Goal: Task Accomplishment & Management: Manage account settings

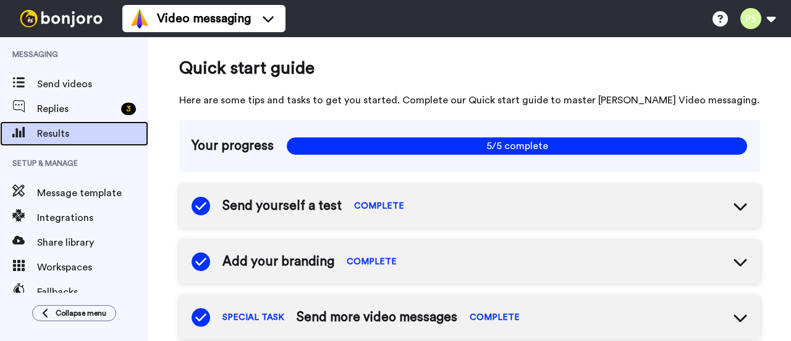
click at [67, 135] on span "Results" at bounding box center [92, 133] width 111 height 15
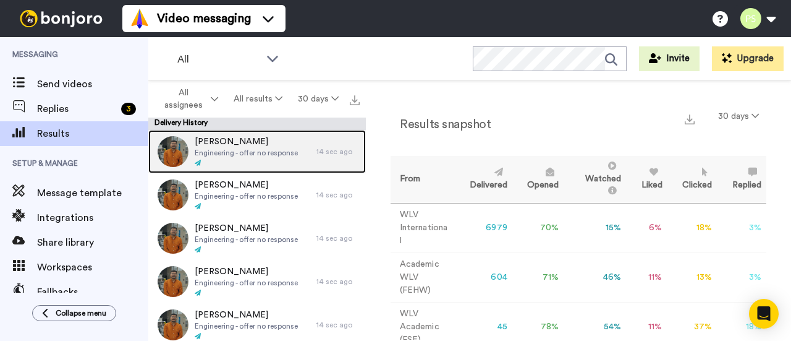
click at [259, 153] on span "Engineering - offer no response" at bounding box center [246, 153] width 103 height 10
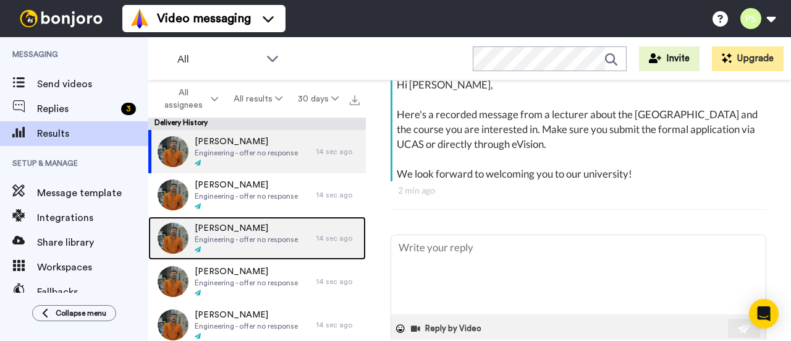
click at [250, 237] on span "Engineering - offer no response" at bounding box center [246, 239] width 103 height 10
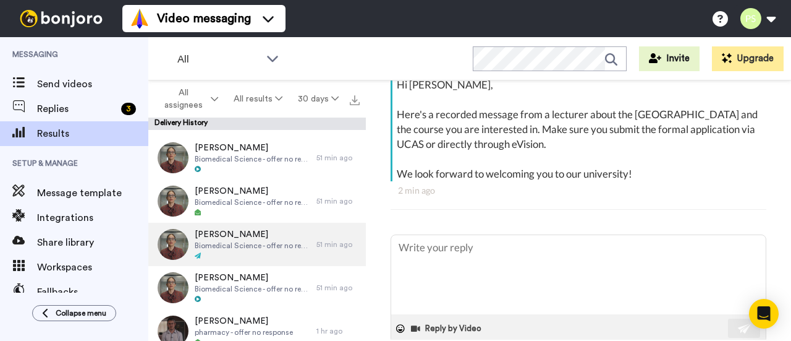
scroll to position [1607, 0]
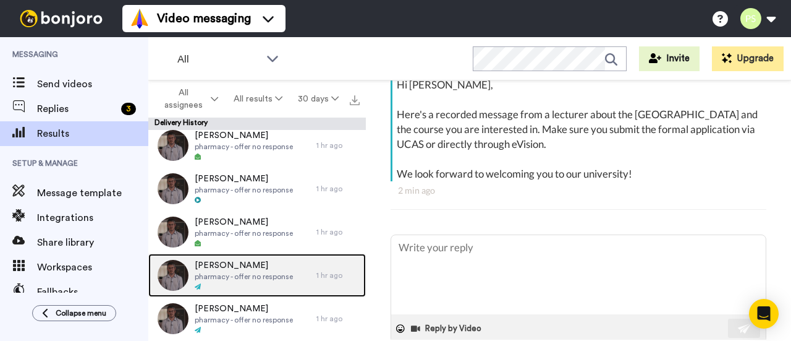
click at [241, 260] on span "[PERSON_NAME]" at bounding box center [244, 265] width 98 height 12
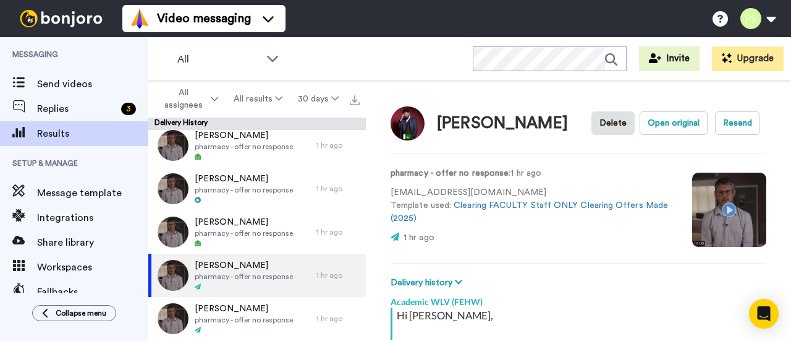
click at [717, 206] on video at bounding box center [729, 209] width 74 height 74
click at [722, 207] on video at bounding box center [729, 209] width 74 height 74
click at [92, 57] on span "Messaging" at bounding box center [74, 54] width 148 height 35
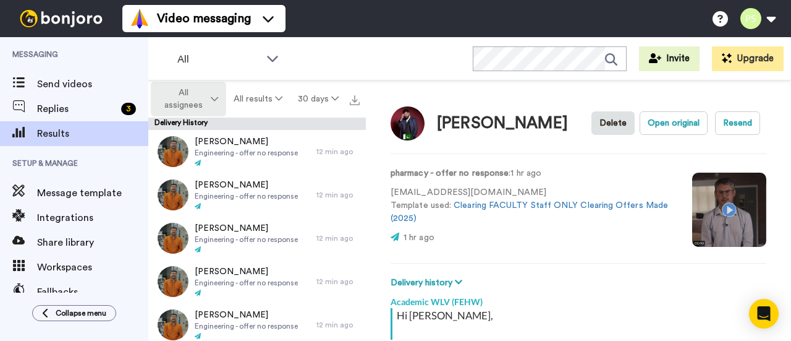
click at [209, 99] on button "All assignees" at bounding box center [188, 99] width 75 height 35
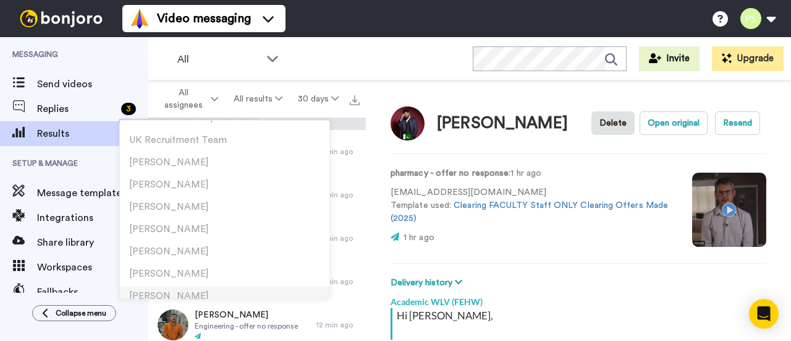
scroll to position [185, 0]
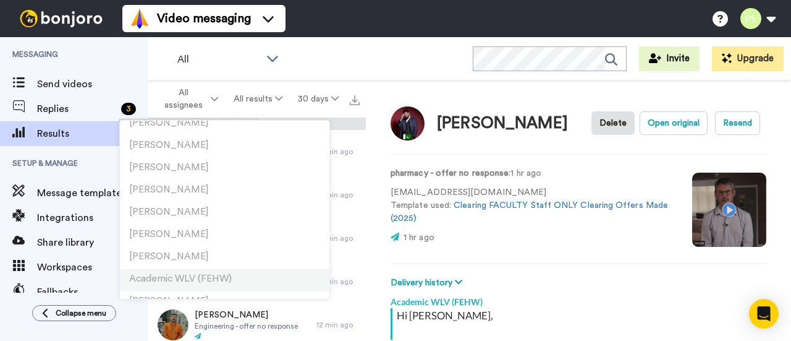
click at [218, 279] on span "Academic WLV (FEHW)" at bounding box center [180, 278] width 103 height 9
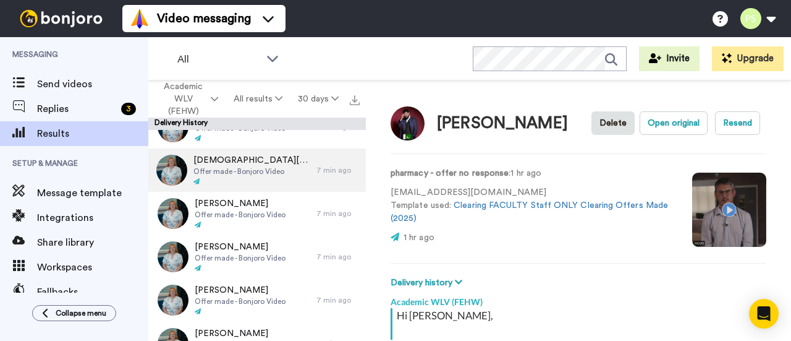
scroll to position [433, 0]
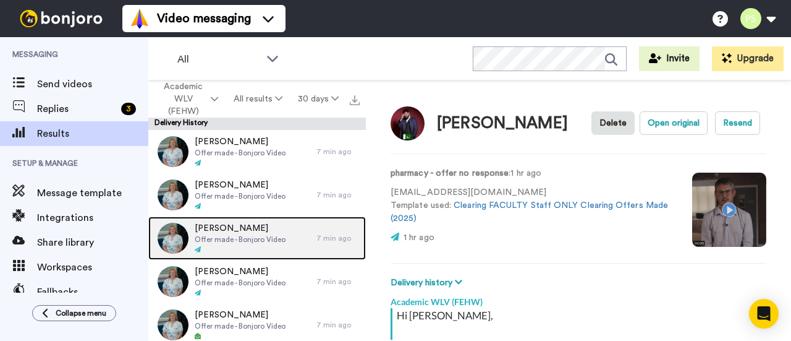
click at [247, 237] on span "Offer made - Bonjoro Video" at bounding box center [240, 239] width 91 height 10
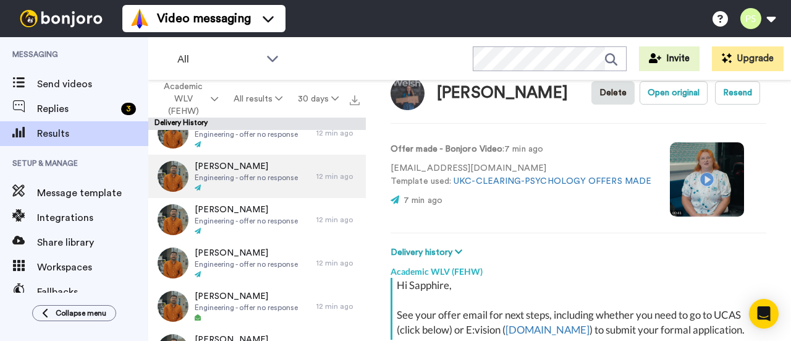
scroll to position [1952, 0]
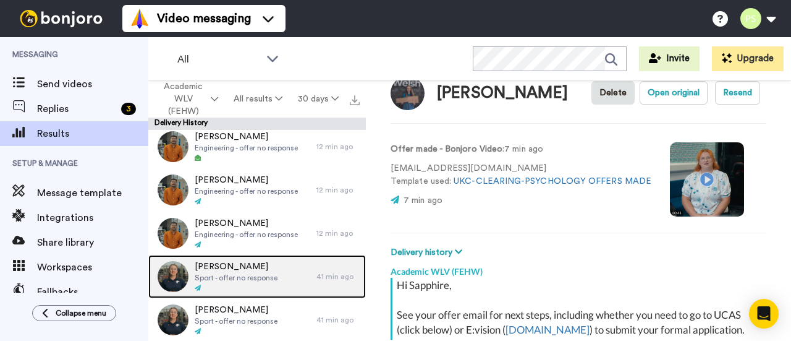
click at [283, 265] on div "[PERSON_NAME] Sport - offer no response" at bounding box center [232, 276] width 168 height 43
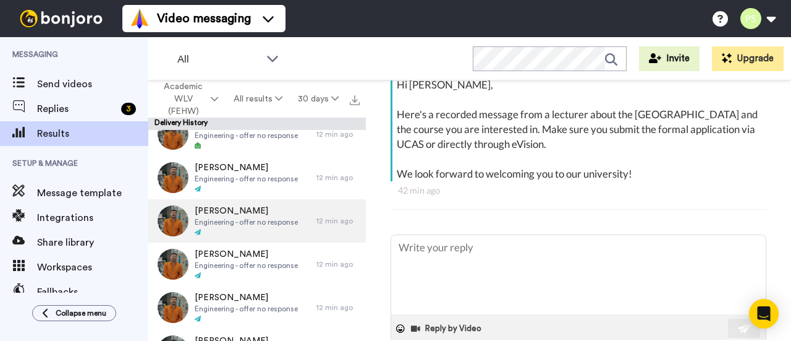
scroll to position [1395, 0]
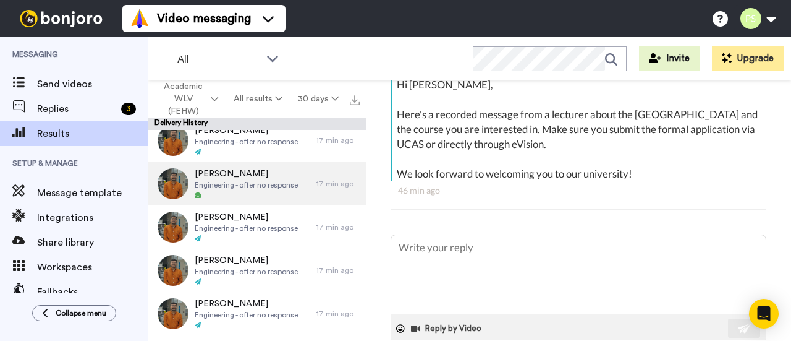
type textarea "x"
